Goal: Information Seeking & Learning: Learn about a topic

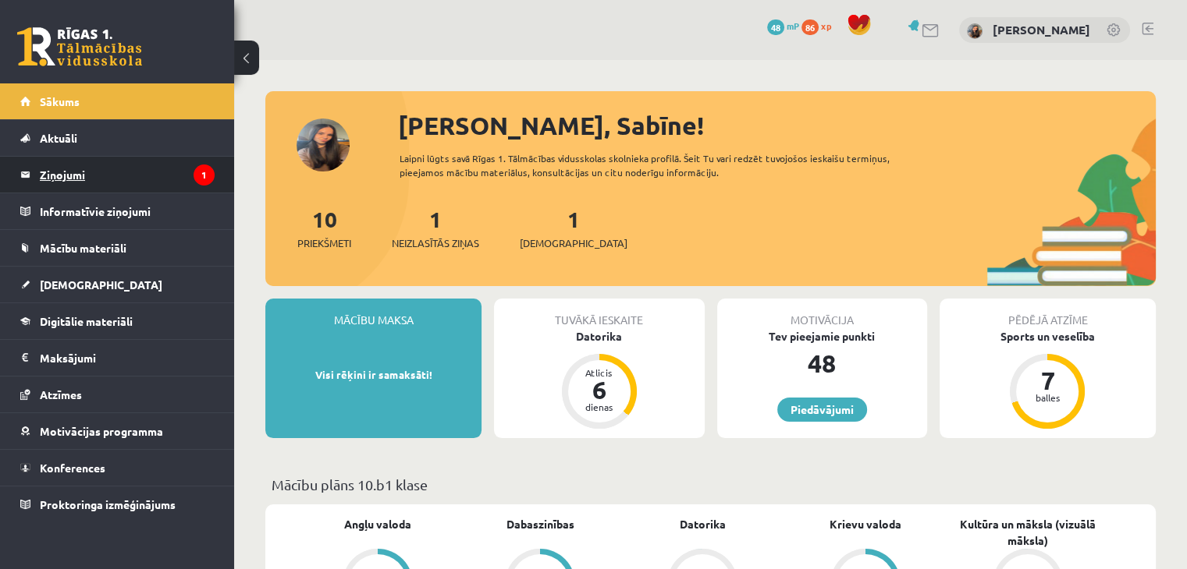
click at [115, 185] on legend "Ziņojumi 1" at bounding box center [127, 175] width 175 height 36
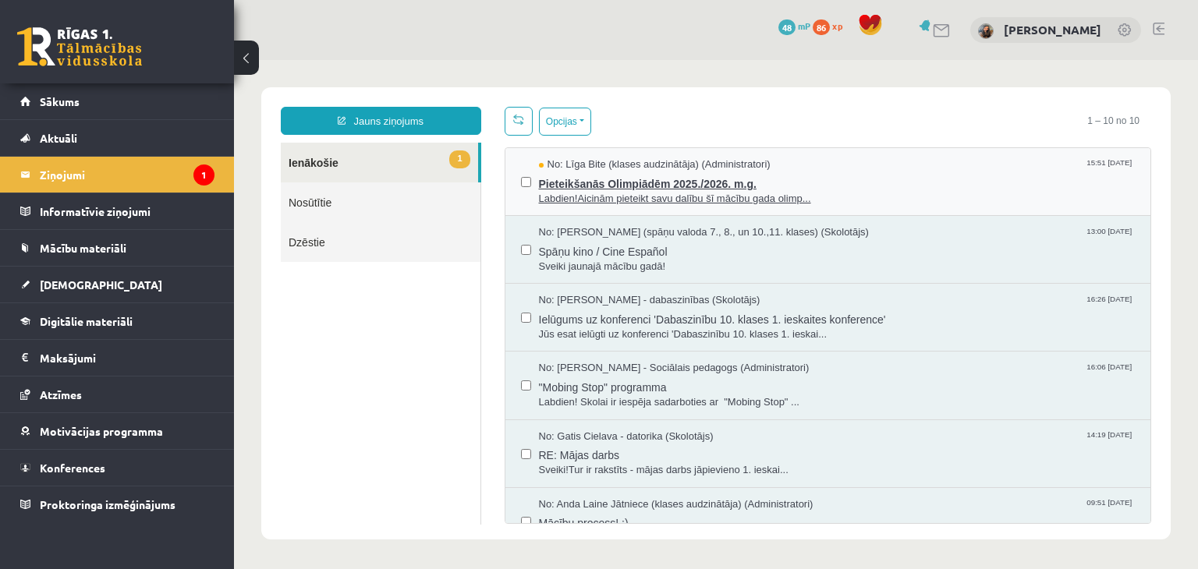
click at [806, 183] on span "Pieteikšanās Olimpiādēm 2025./2026. m.g." at bounding box center [837, 182] width 597 height 20
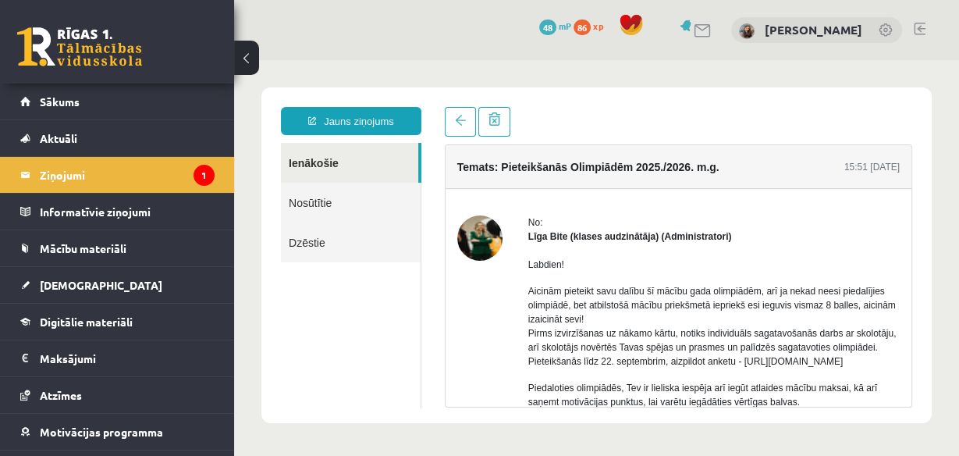
drag, startPoint x: 1298, startPoint y: 66, endPoint x: 705, endPoint y: 176, distance: 602.8
click at [705, 176] on div "Temats: Pieteikšanās Olimpiādēm 2025./2026. m.g." at bounding box center [588, 167] width 262 height 22
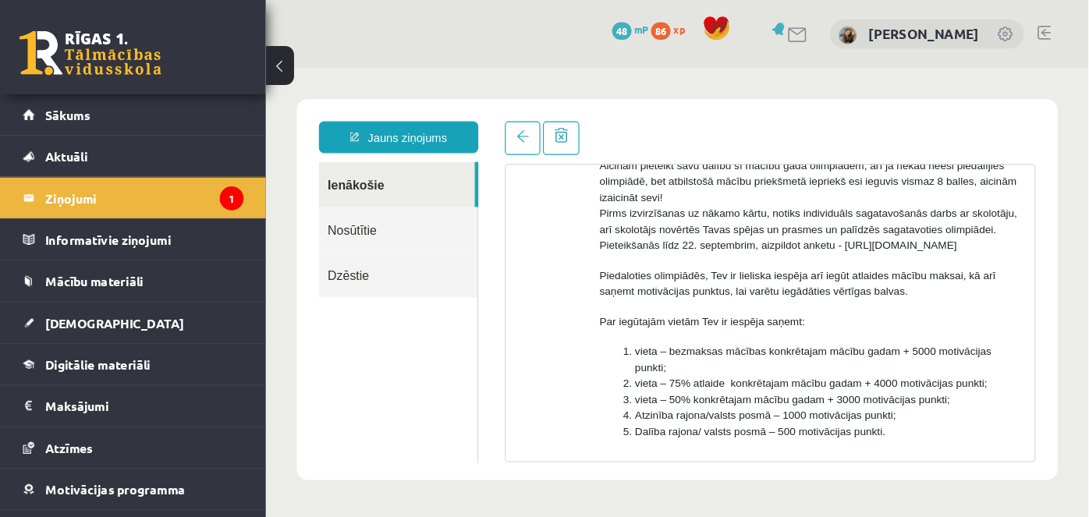
scroll to position [125, 0]
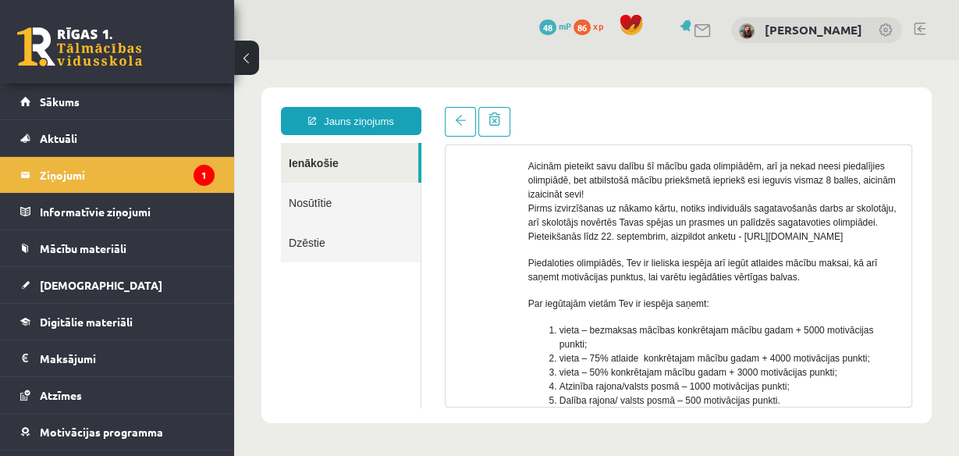
drag, startPoint x: 530, startPoint y: 250, endPoint x: 693, endPoint y: 247, distance: 163.1
click at [693, 243] on p "Aicinām pieteikt savu dalību šī mācību gada olimpiādēm, arī ja nekad neesi pied…" at bounding box center [713, 201] width 371 height 84
copy p "https://forms.gle/uvbsV5jHMTRw2rFV9"
drag, startPoint x: 743, startPoint y: 255, endPoint x: 839, endPoint y: 154, distance: 139.0
click at [744, 243] on p "Aicinām pieteikt savu dalību šī mācību gada olimpiādēm, arī ja nekad neesi pied…" at bounding box center [713, 201] width 371 height 84
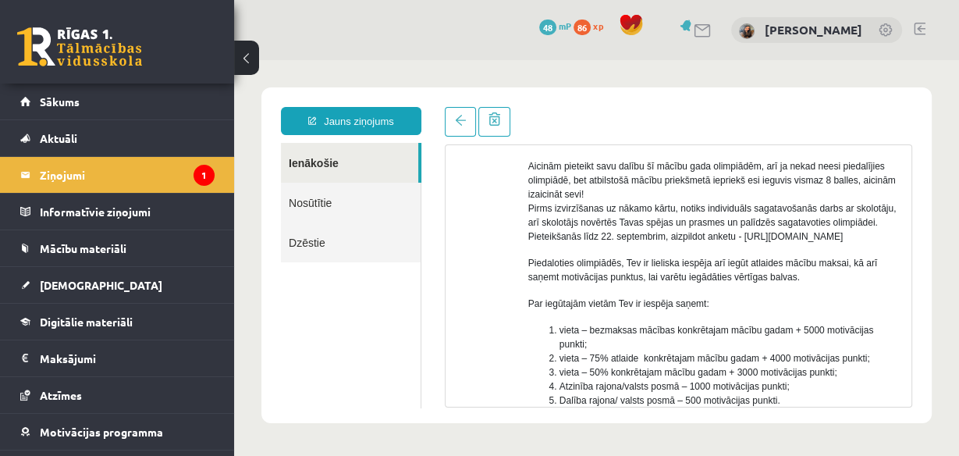
click at [792, 266] on div "Labdien! Aicinām pieteikt savu dalību šī mācību gada olimpiādēm, arī ja nekad n…" at bounding box center [713, 344] width 371 height 451
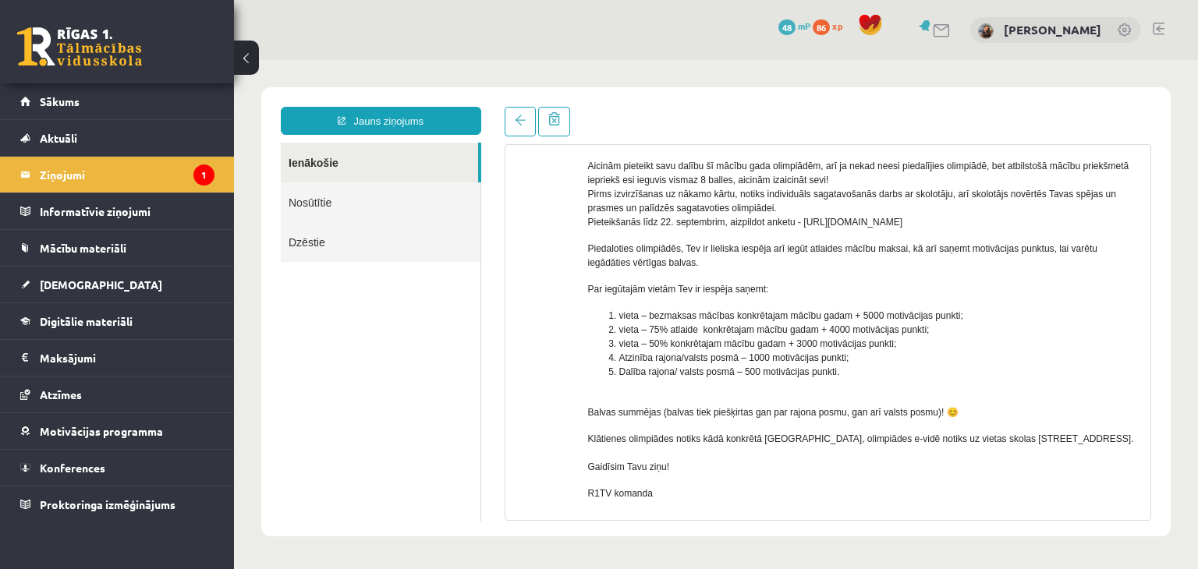
drag, startPoint x: 1183, startPoint y: 61, endPoint x: 385, endPoint y: 299, distance: 832.0
click at [392, 331] on ul "Ienākošie Nosūtītie Dzēstie" at bounding box center [381, 332] width 200 height 379
click at [65, 98] on span "Sākums" at bounding box center [60, 101] width 40 height 14
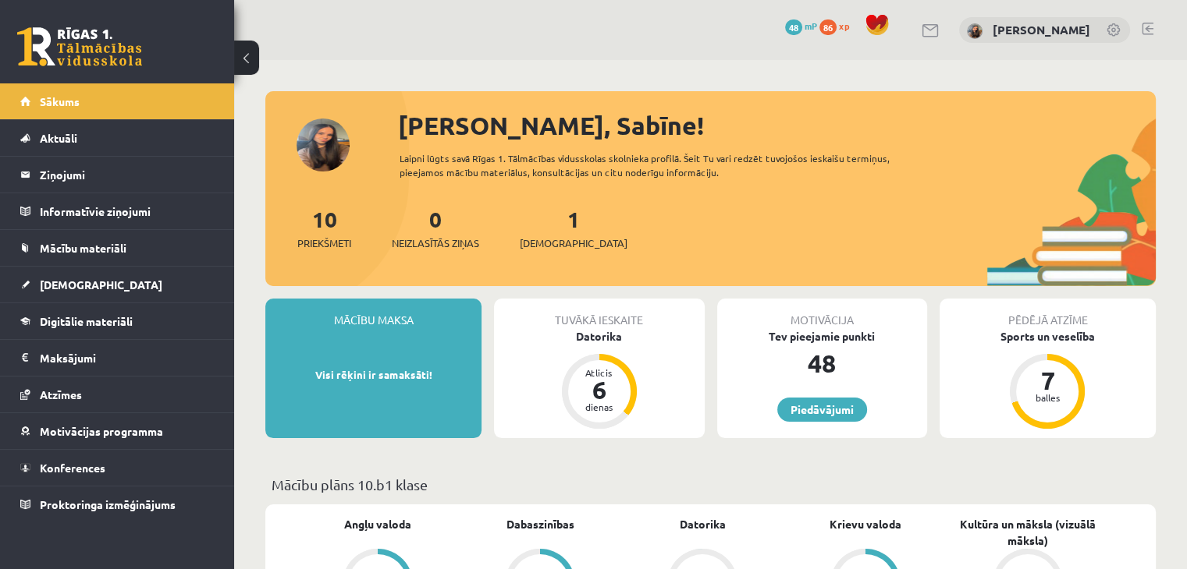
click at [83, 176] on legend "Ziņojumi 0" at bounding box center [127, 175] width 175 height 36
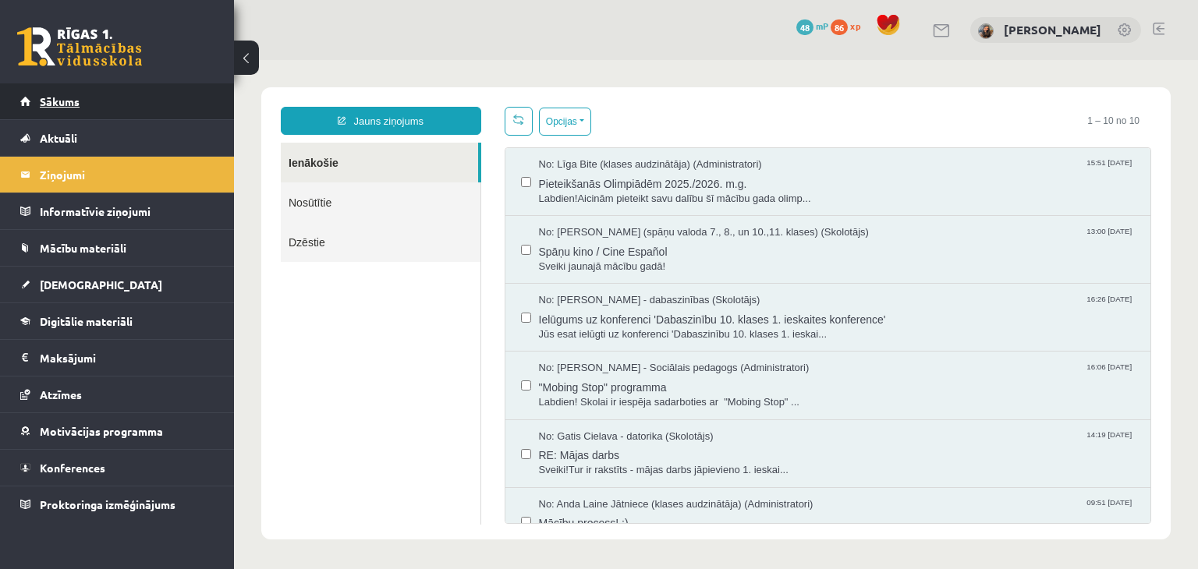
click at [160, 109] on link "Sākums" at bounding box center [117, 101] width 194 height 36
